Goal: Information Seeking & Learning: Learn about a topic

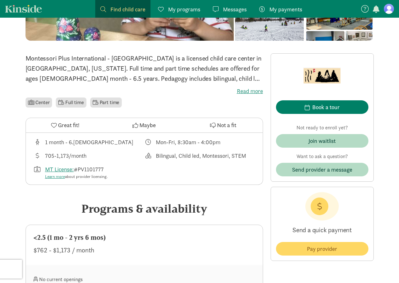
scroll to position [32, 0]
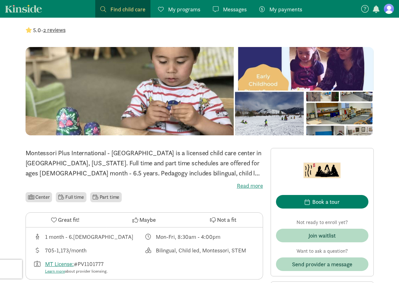
click at [278, 119] on div at bounding box center [269, 113] width 69 height 43
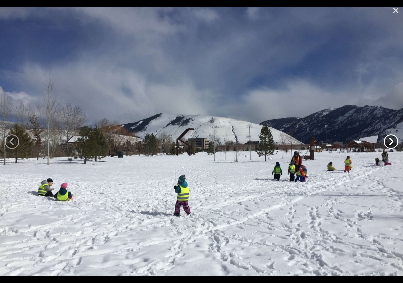
click at [394, 144] on link "›" at bounding box center [391, 141] width 14 height 14
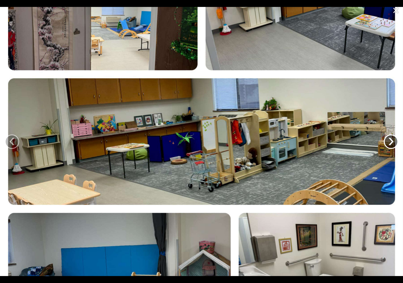
click at [394, 144] on link "›" at bounding box center [391, 141] width 14 height 14
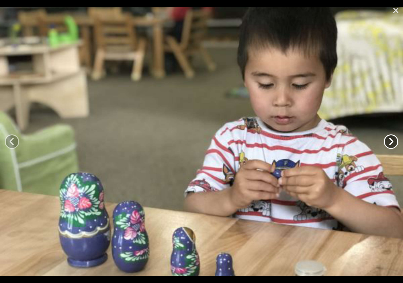
click at [394, 144] on link "›" at bounding box center [391, 141] width 14 height 14
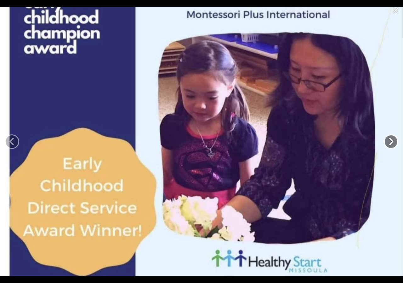
click at [394, 144] on link "›" at bounding box center [391, 141] width 14 height 14
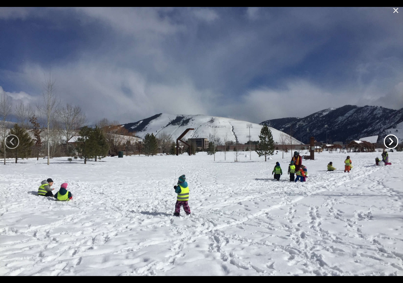
click at [394, 144] on link "›" at bounding box center [391, 141] width 14 height 14
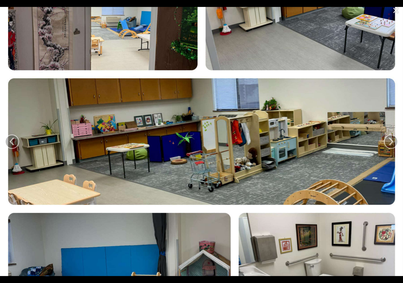
click at [398, 11] on link "×" at bounding box center [396, 9] width 14 height 19
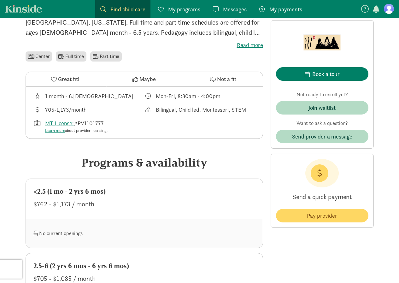
scroll to position [109, 0]
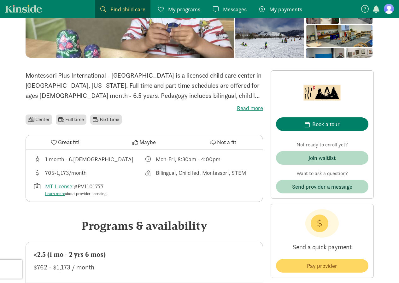
click at [244, 107] on label "Read more" at bounding box center [144, 108] width 237 height 8
click at [0, 0] on input "Read more" at bounding box center [0, 0] width 0 height 0
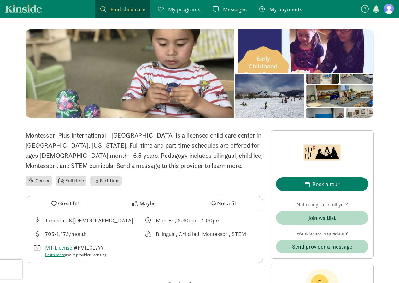
scroll to position [16, 0]
